Goal: Information Seeking & Learning: Learn about a topic

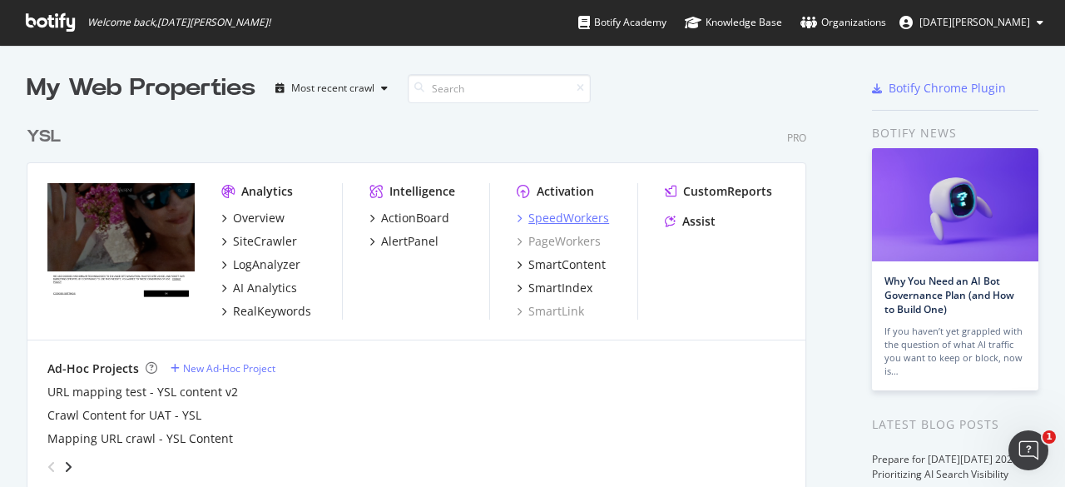
click at [558, 221] on div "SpeedWorkers" at bounding box center [569, 218] width 81 height 17
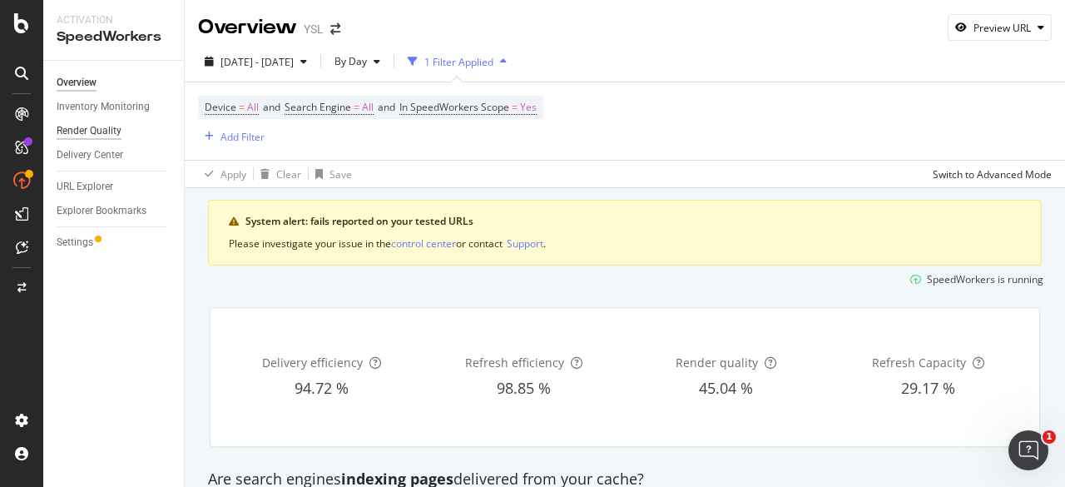
click at [89, 127] on div "Render Quality" at bounding box center [89, 130] width 65 height 17
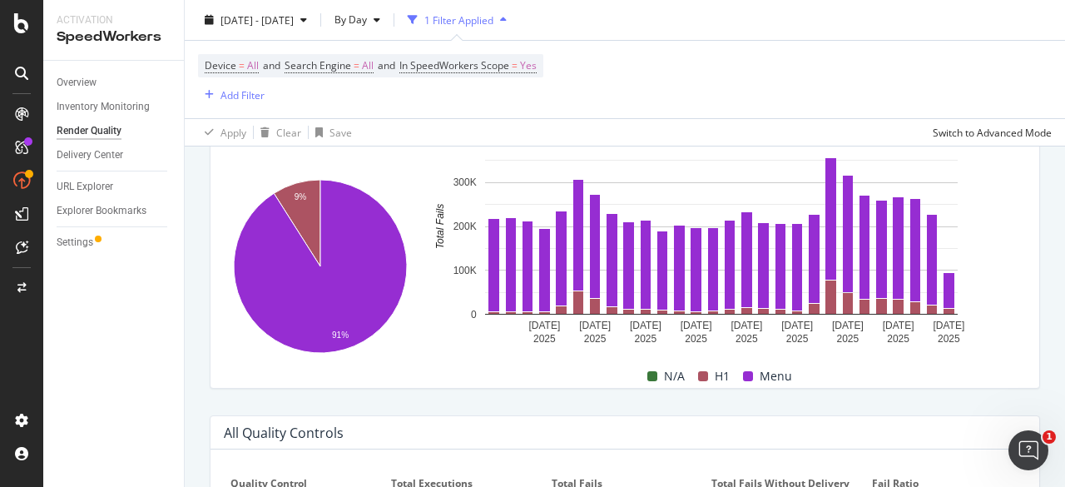
scroll to position [734, 0]
click at [85, 101] on div "Inventory Monitoring" at bounding box center [103, 106] width 93 height 17
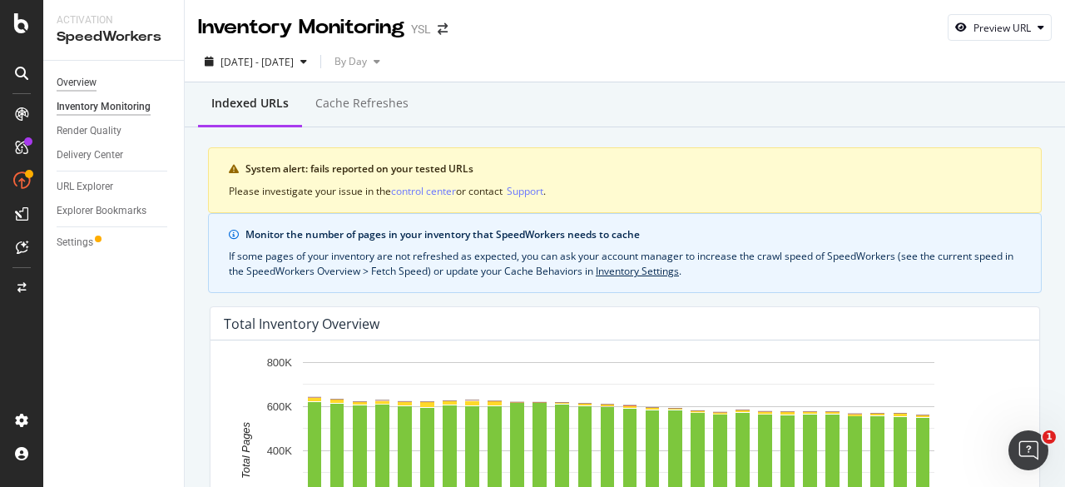
click at [64, 77] on div "Overview" at bounding box center [77, 82] width 40 height 17
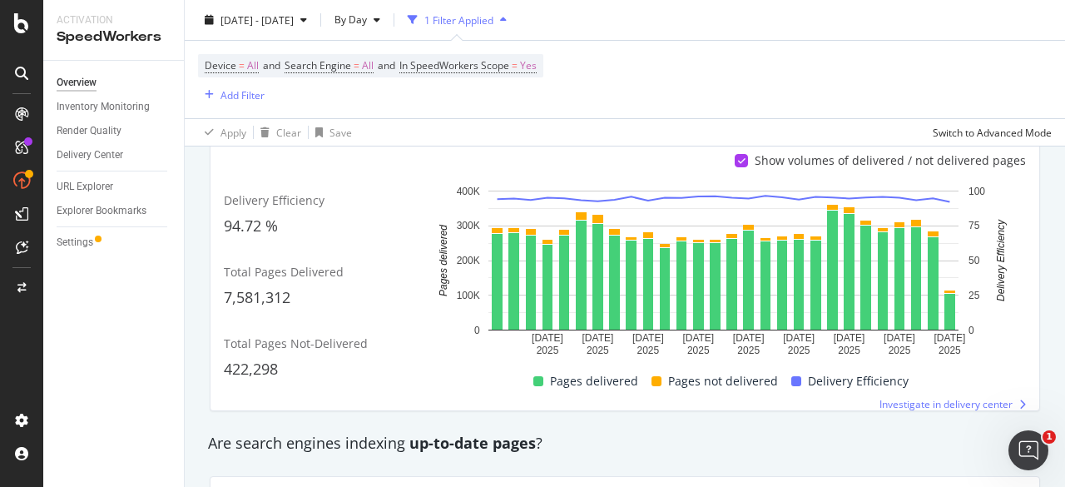
scroll to position [440, 0]
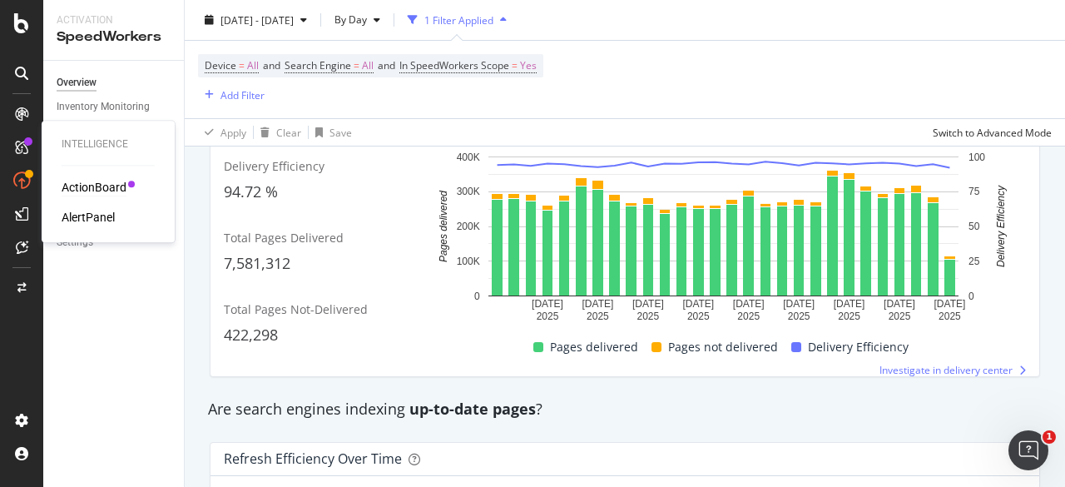
click at [79, 182] on div "ActionBoard" at bounding box center [94, 187] width 65 height 17
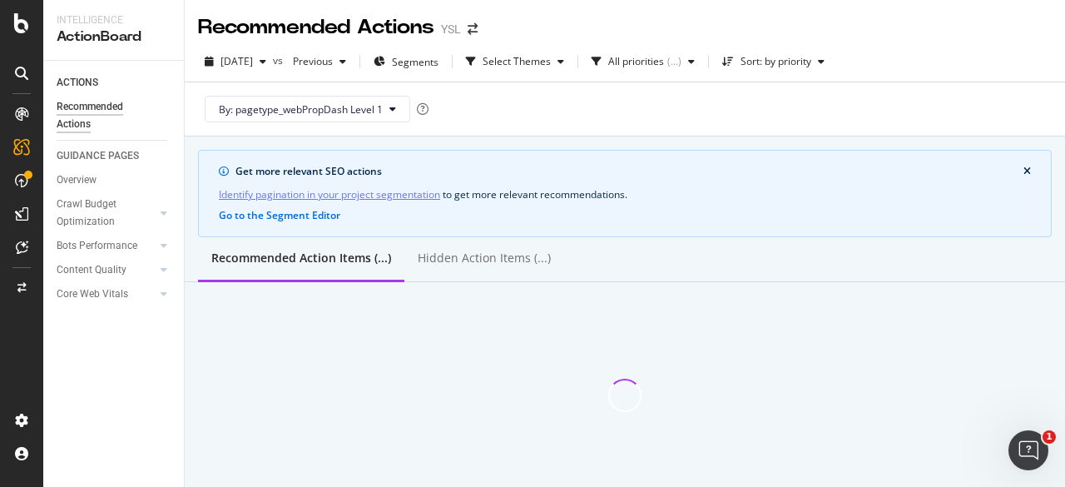
click at [156, 221] on div "Crawl Budget Optimization" at bounding box center [120, 213] width 127 height 42
click at [161, 209] on icon at bounding box center [164, 213] width 7 height 10
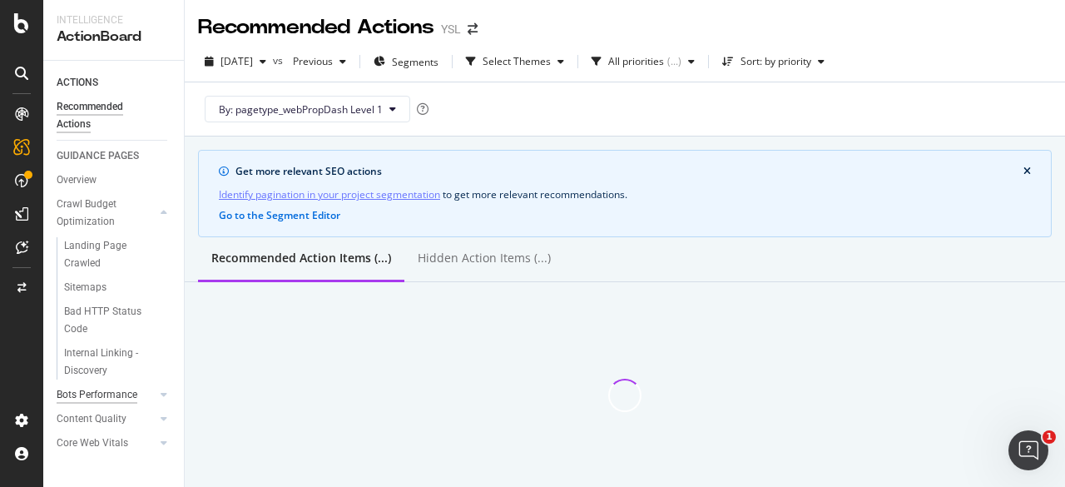
click at [111, 390] on div "Bots Performance" at bounding box center [97, 394] width 81 height 17
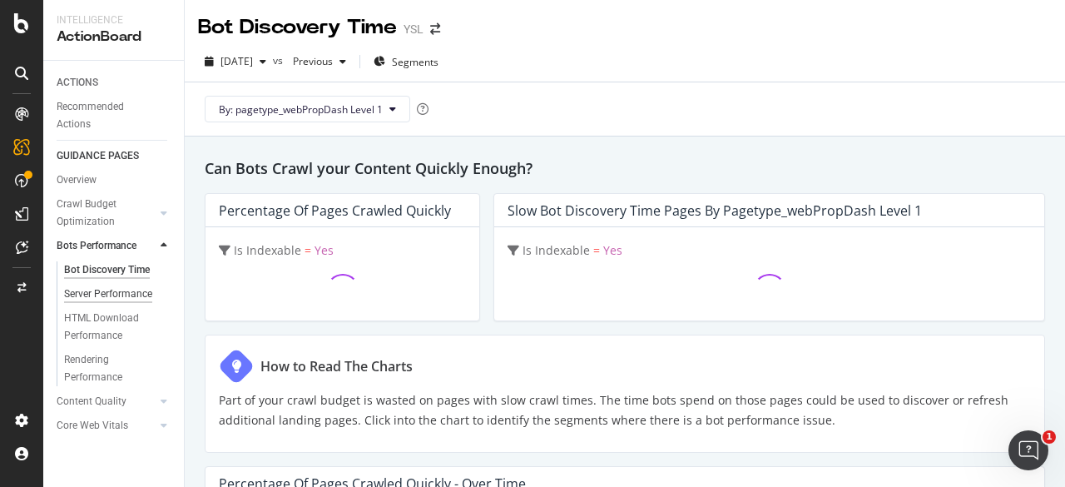
click at [112, 300] on div "Server Performance" at bounding box center [108, 293] width 88 height 17
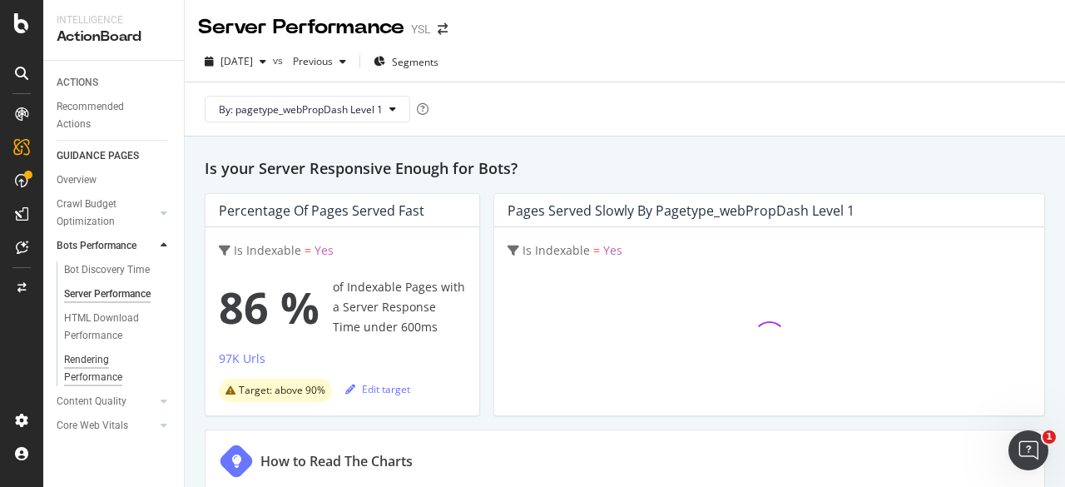
click at [91, 365] on div "Rendering Performance" at bounding box center [110, 368] width 93 height 35
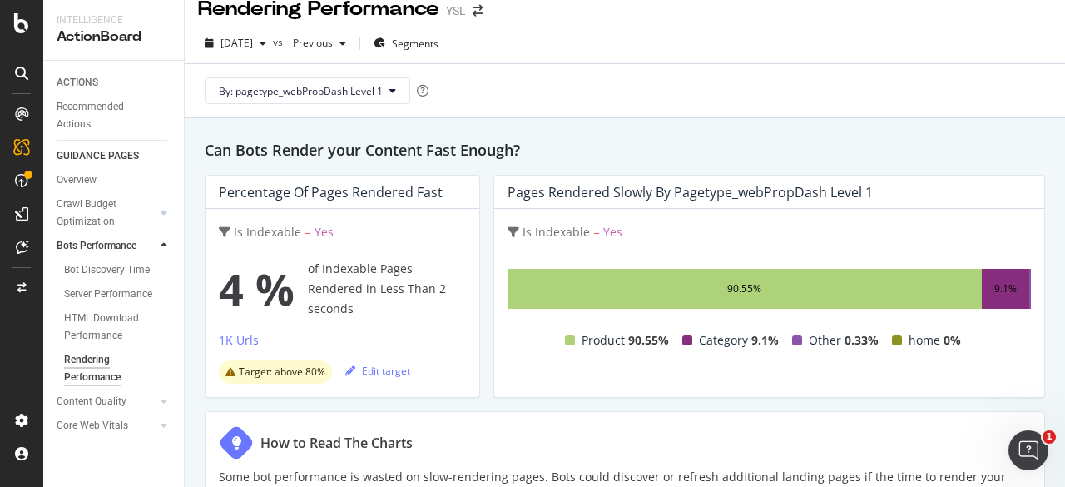
scroll to position [13, 0]
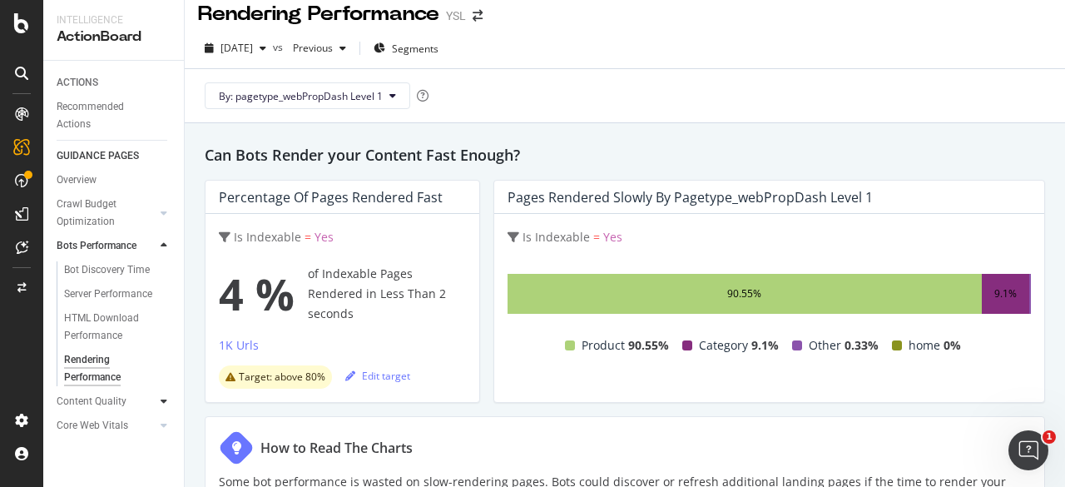
click at [160, 404] on div at bounding box center [164, 401] width 17 height 17
click at [94, 179] on div "Overview" at bounding box center [77, 179] width 40 height 17
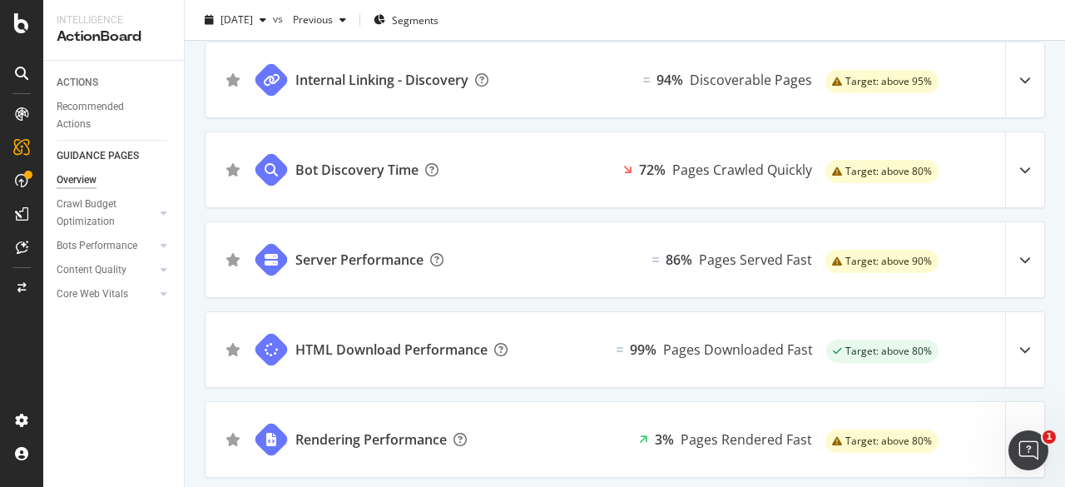
scroll to position [610, 0]
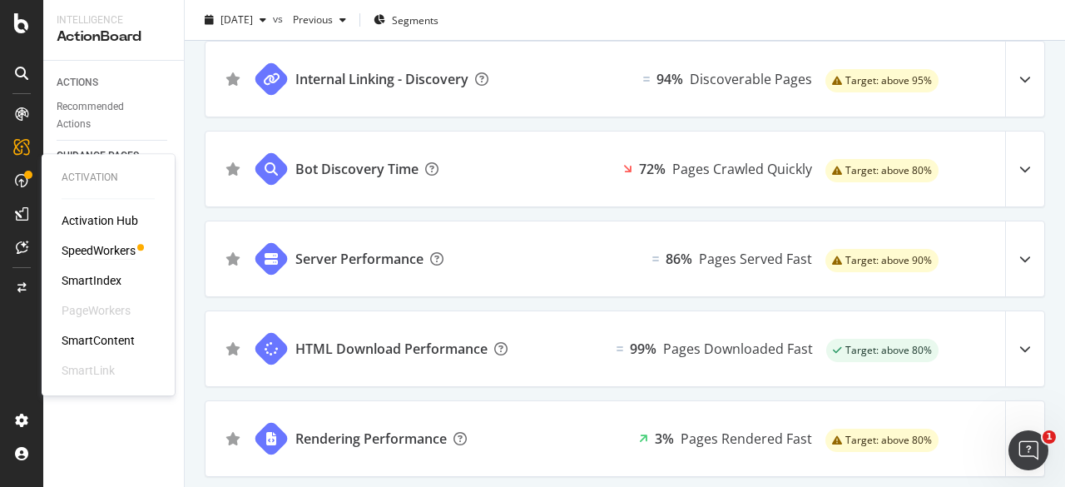
click at [117, 256] on div "SpeedWorkers" at bounding box center [99, 250] width 74 height 17
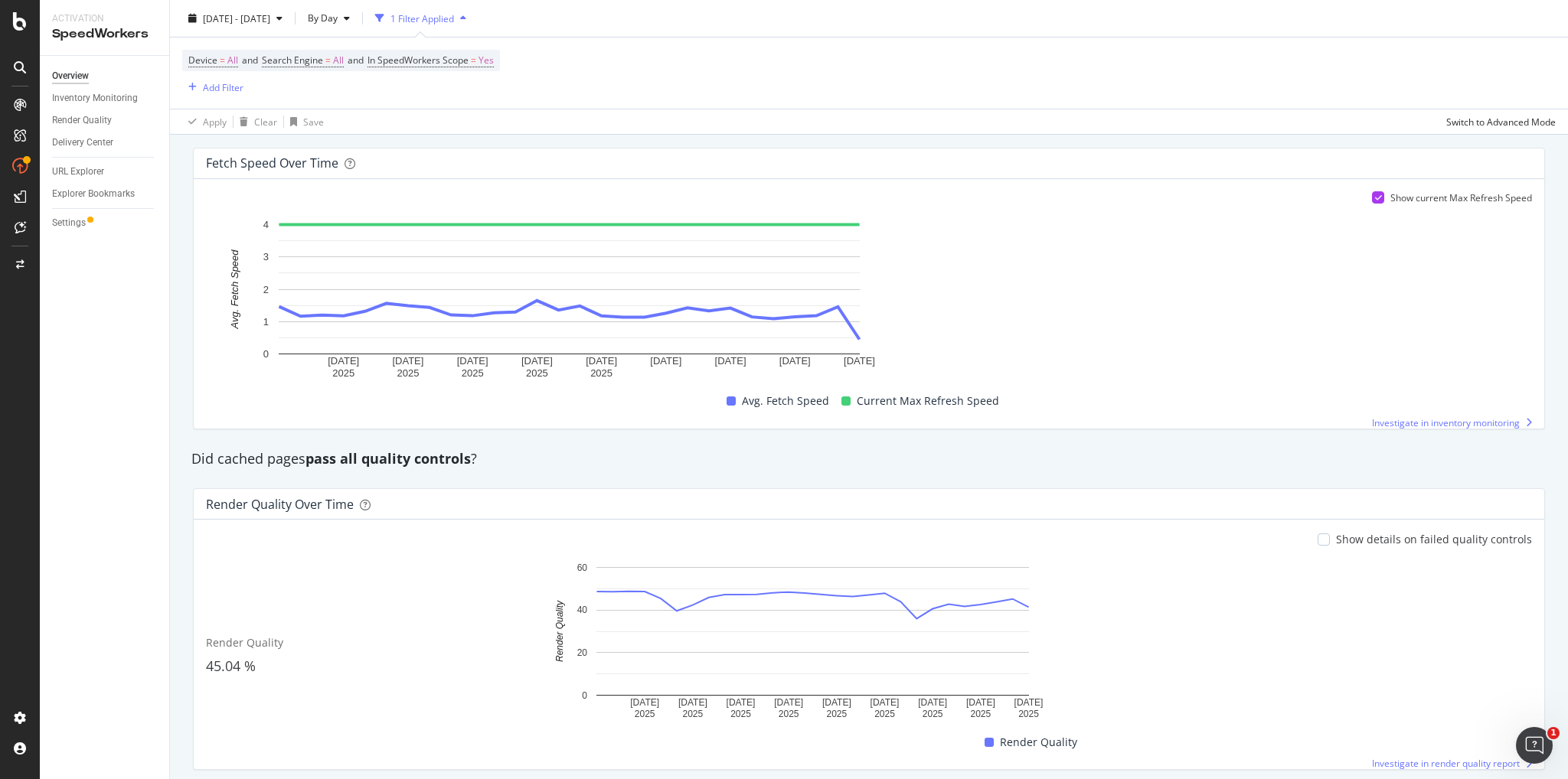
scroll to position [1005, 0]
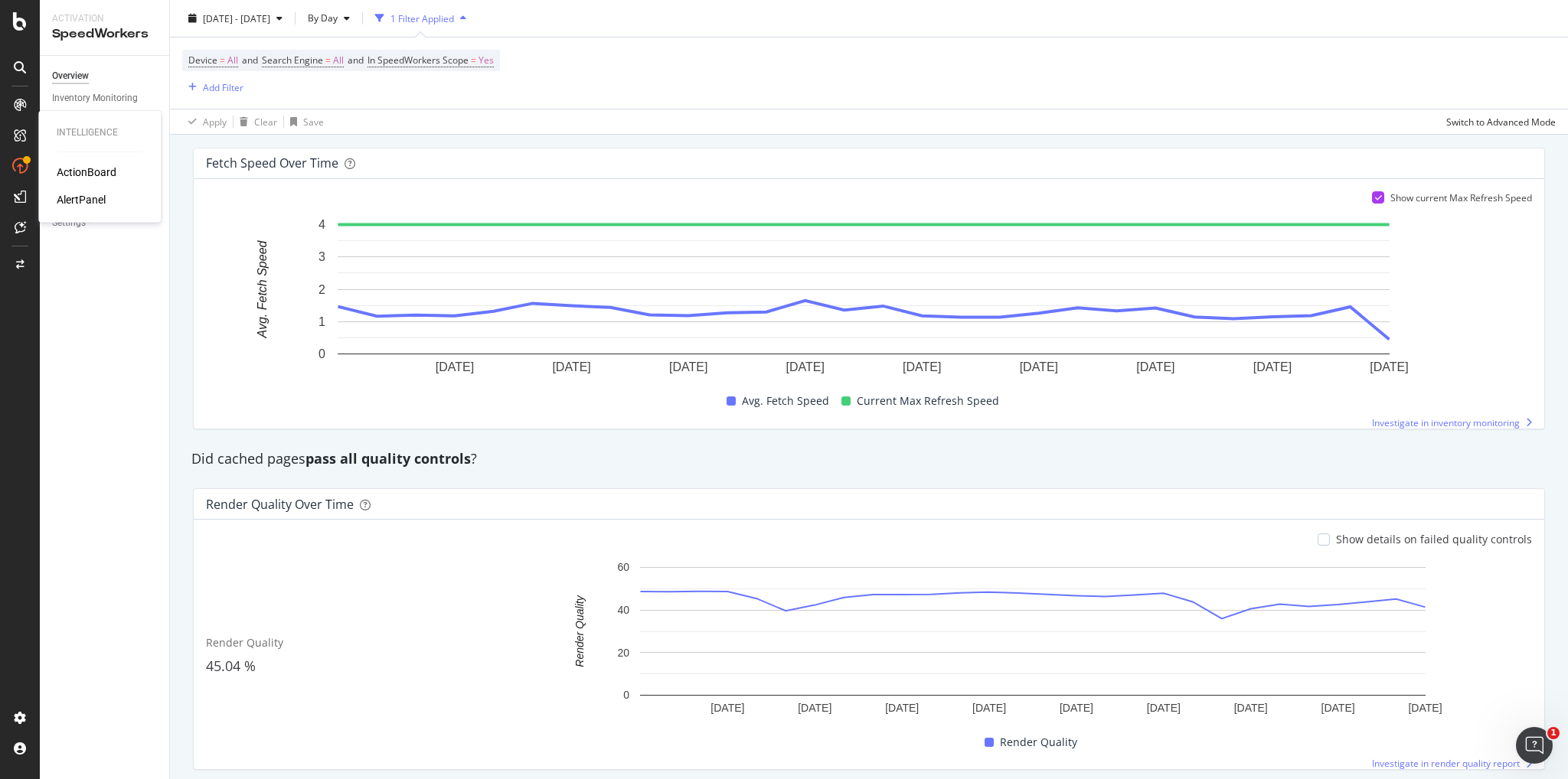
drag, startPoint x: 16, startPoint y: 129, endPoint x: 23, endPoint y: 163, distance: 34.7
click at [16, 130] on icon at bounding box center [19, 135] width 12 height 12
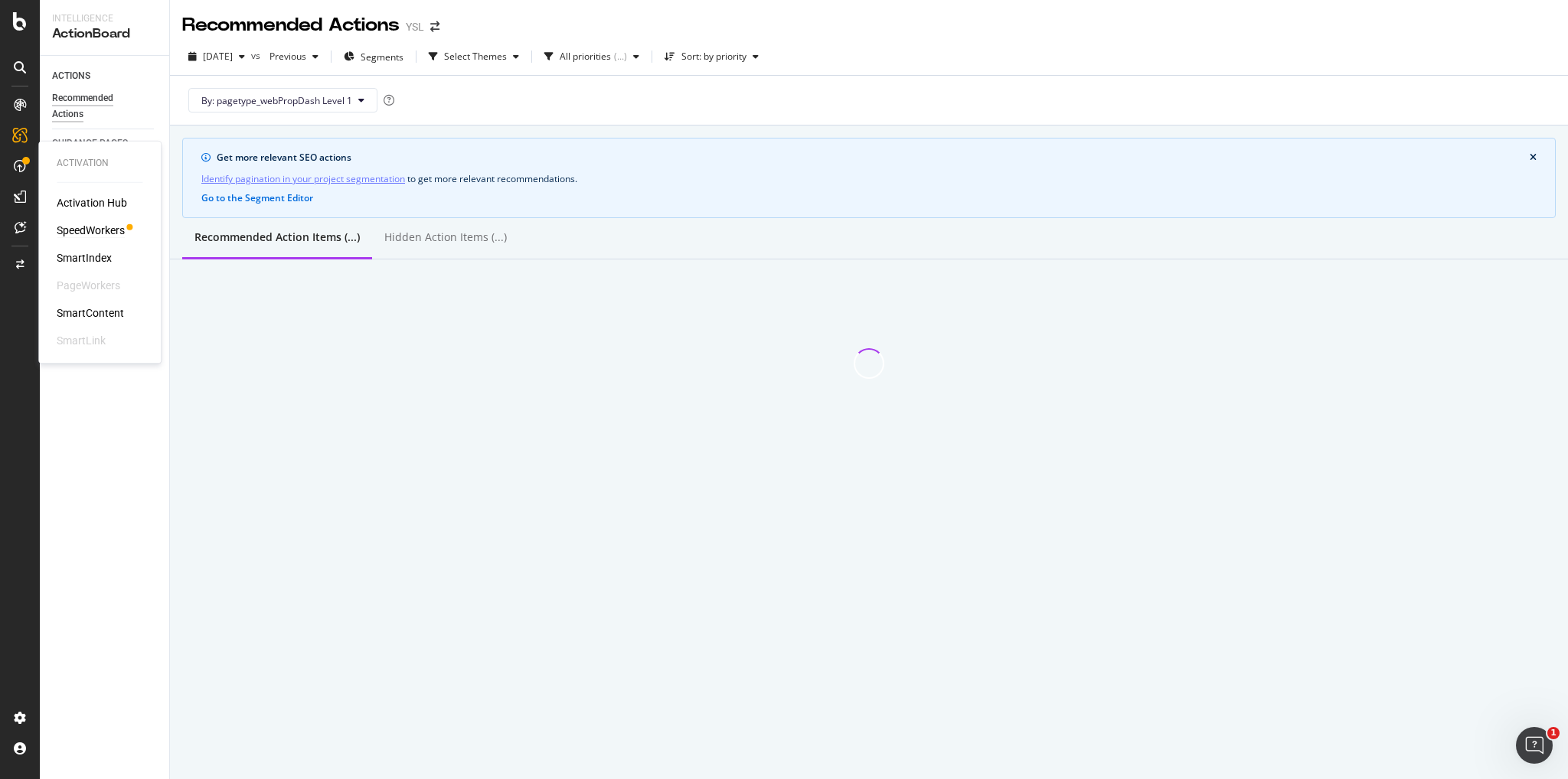
click at [77, 233] on div "SpeedWorkers" at bounding box center [91, 230] width 68 height 16
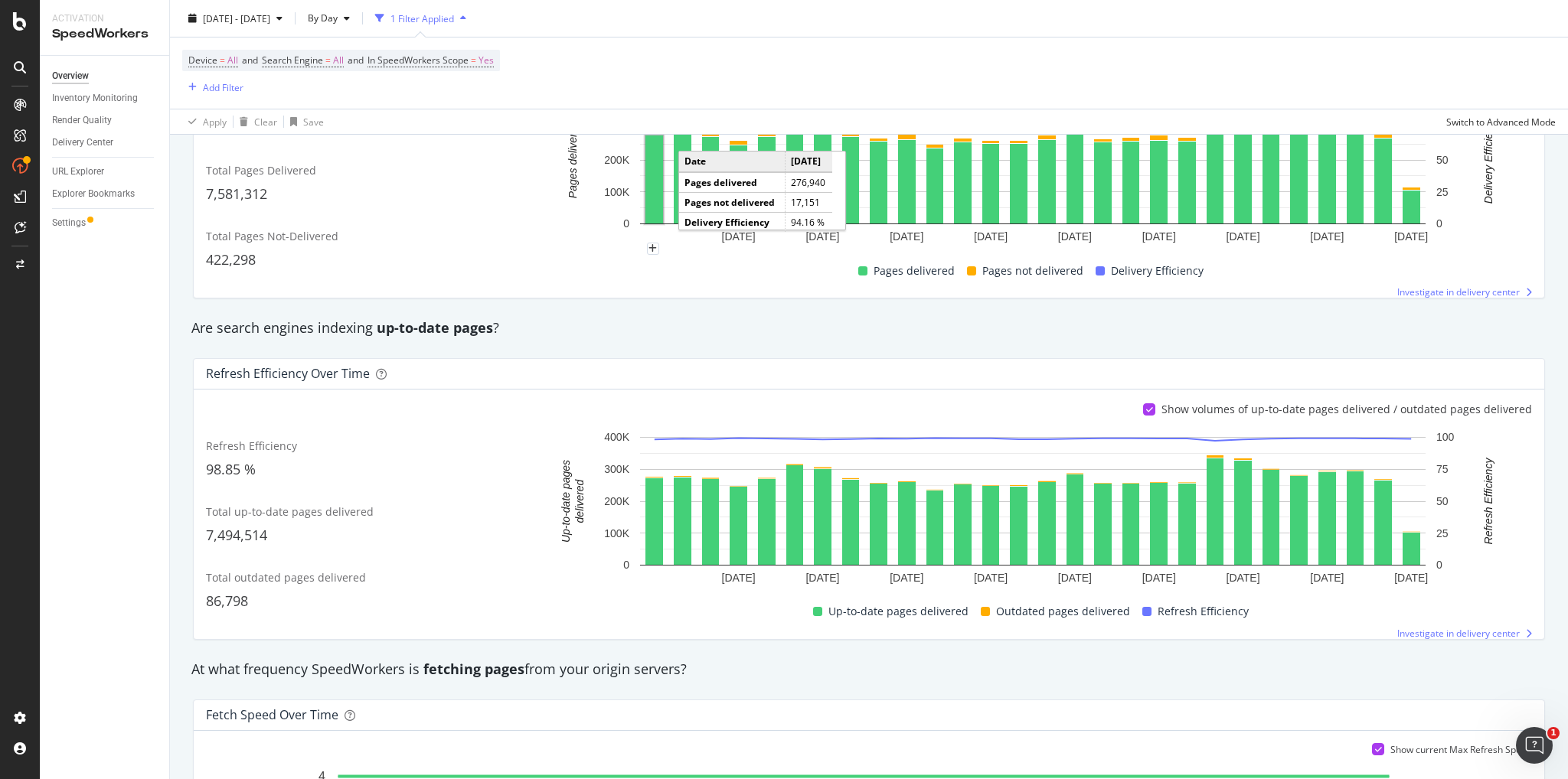
scroll to position [450, 0]
